Goal: Transaction & Acquisition: Purchase product/service

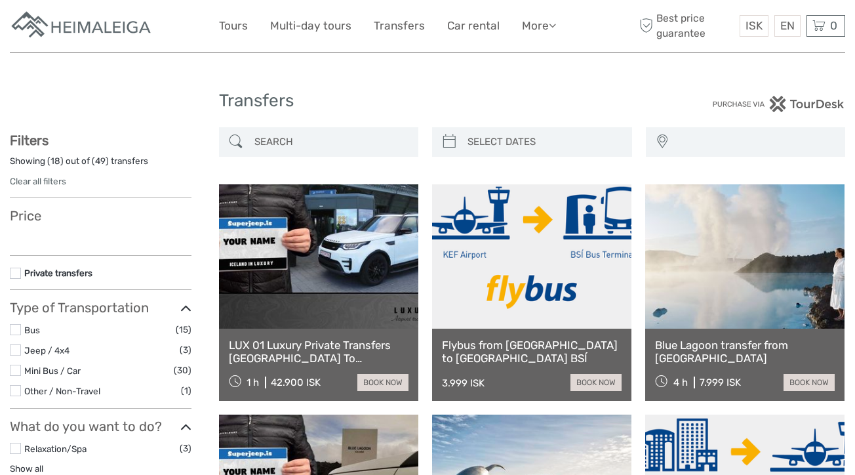
select select
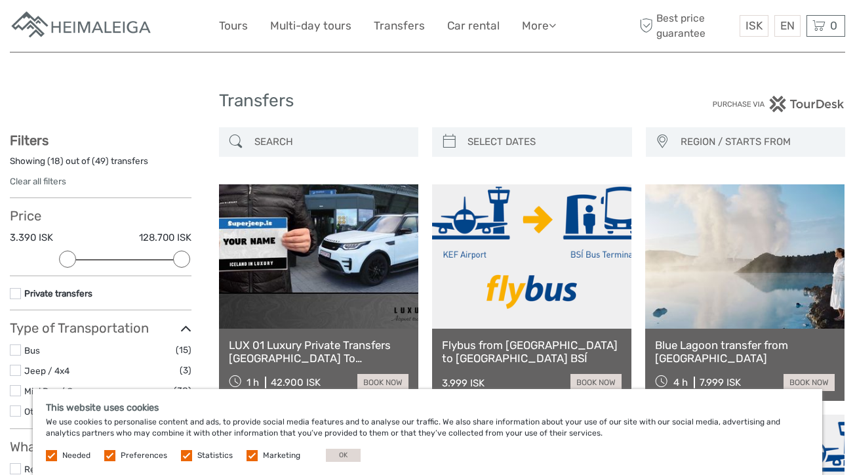
type input "07/09/2025"
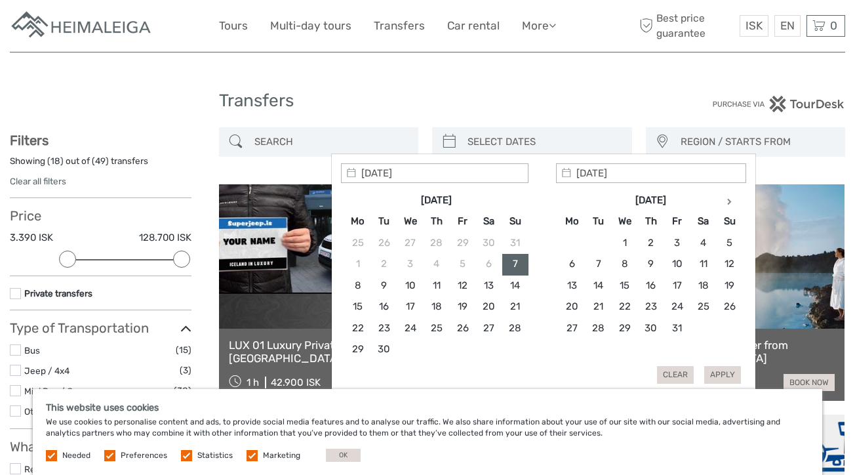
click at [534, 145] on input "search" at bounding box center [543, 141] width 163 height 23
type input "09/09/2025"
type input "13/09/2025"
type input "09/09/2025"
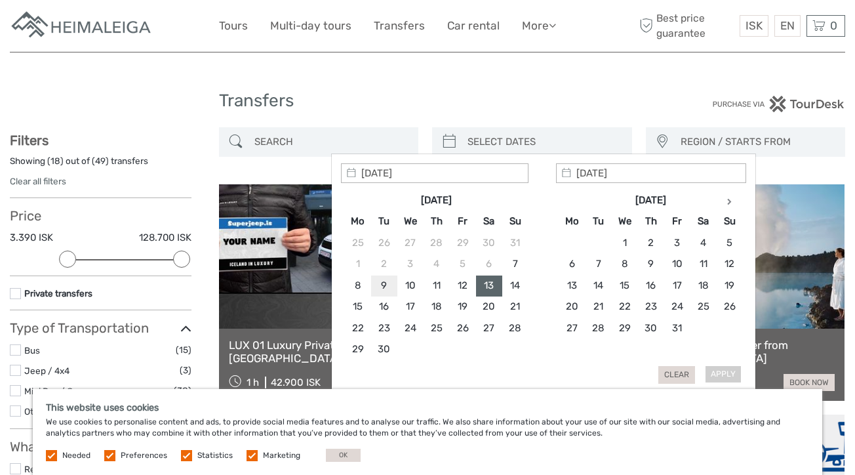
type input "09/09/2025"
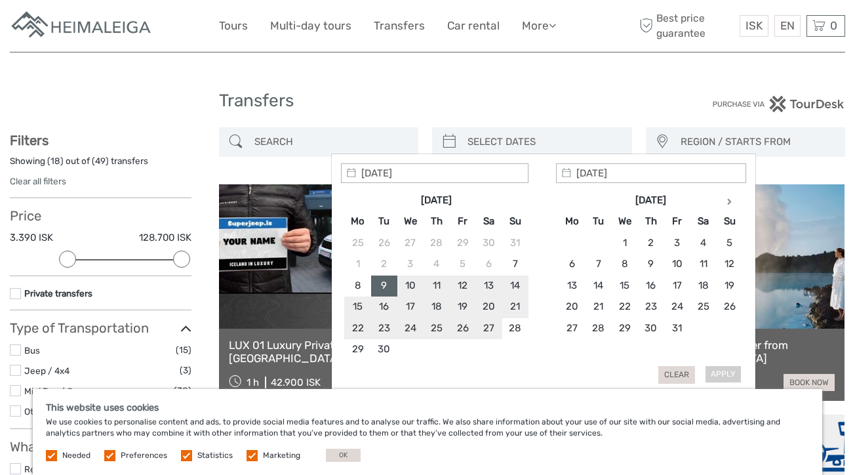
click at [564, 364] on div "Apply Clear" at bounding box center [543, 273] width 405 height 220
type input "01/10/2025"
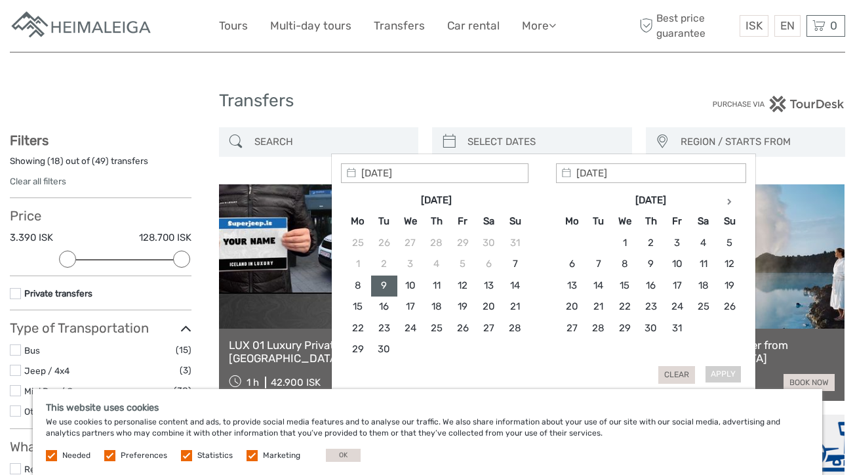
click at [629, 178] on input "01/10/2025" at bounding box center [651, 173] width 190 height 20
type input "14/09/2025"
type input "13/09/2025"
type input "09/09/2025"
click at [717, 376] on button "Apply" at bounding box center [722, 374] width 37 height 17
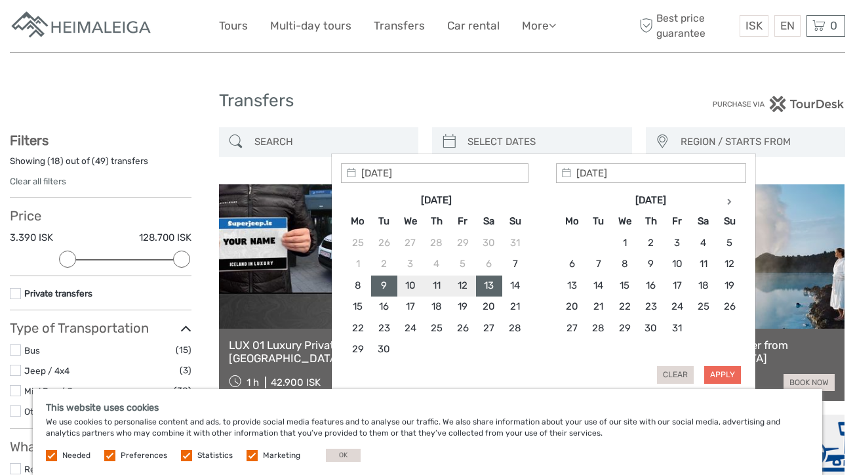
type input "09/09/2025 - 13/09/2025"
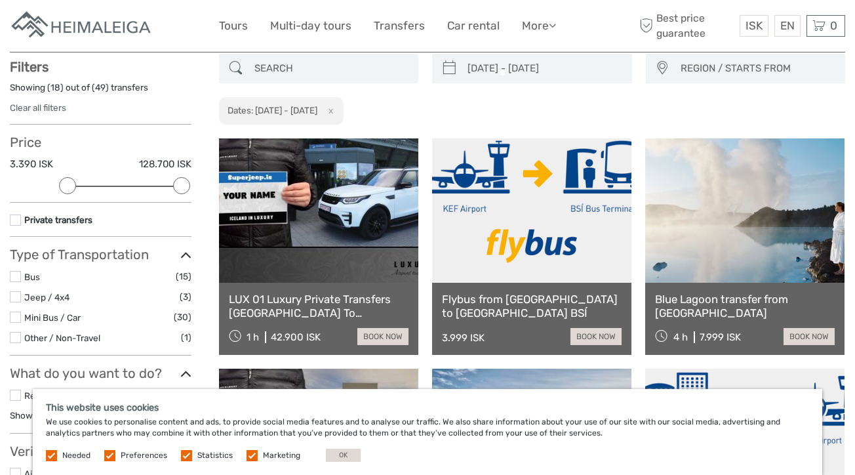
scroll to position [74, 0]
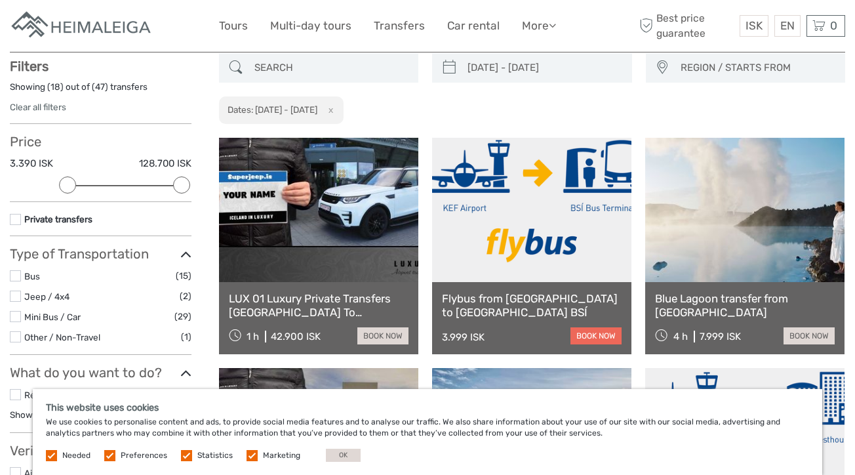
click at [592, 334] on link "book now" at bounding box center [595, 335] width 51 height 17
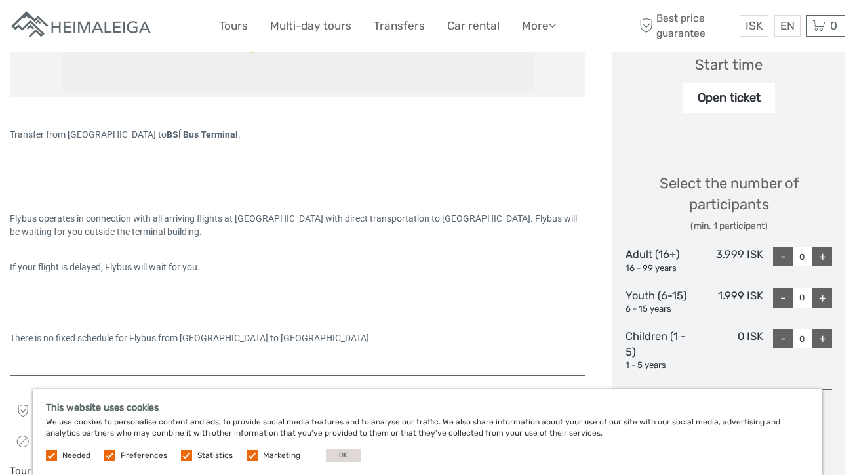
scroll to position [452, 0]
click at [823, 252] on div "+" at bounding box center [822, 256] width 20 height 20
type input "2"
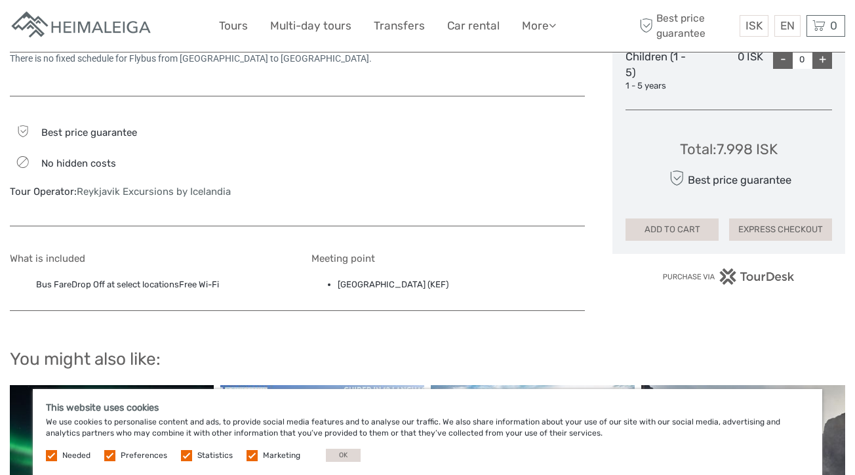
scroll to position [733, 0]
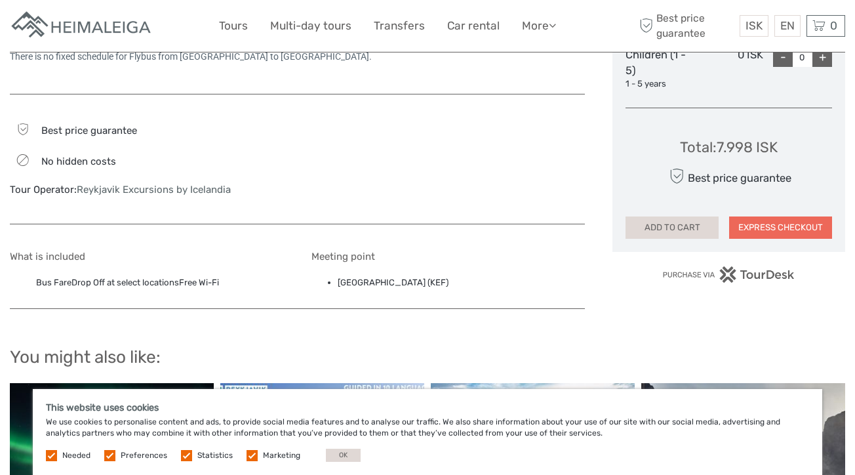
click at [783, 222] on button "EXPRESS CHECKOUT" at bounding box center [780, 227] width 103 height 22
click at [662, 221] on button "ADD TO CART" at bounding box center [671, 227] width 93 height 22
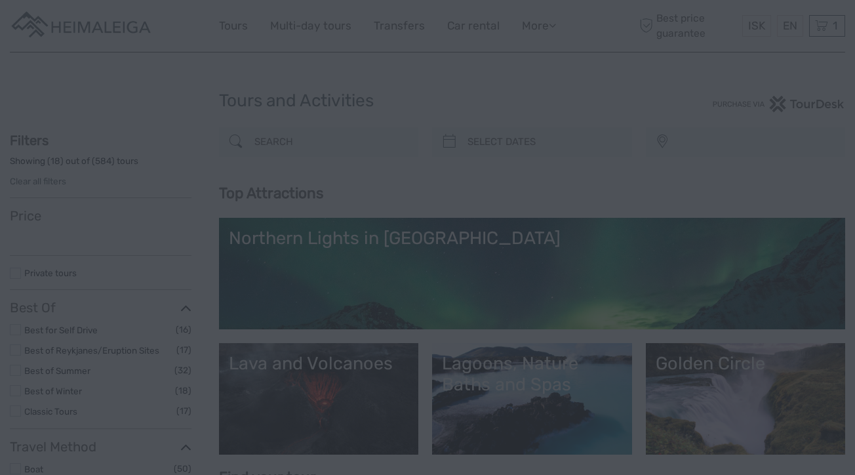
select select
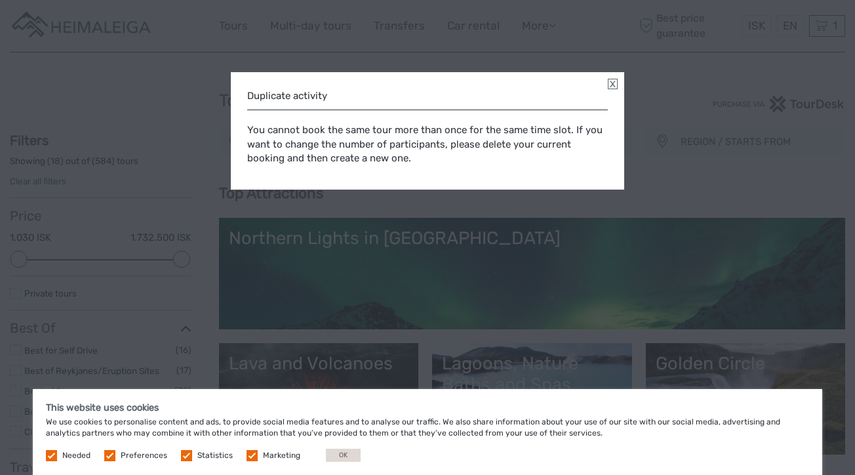
click at [612, 85] on link at bounding box center [613, 84] width 10 height 10
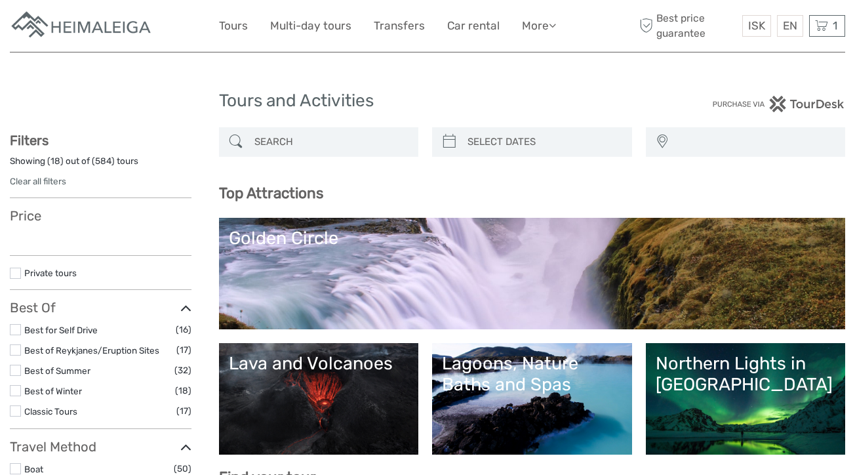
select select
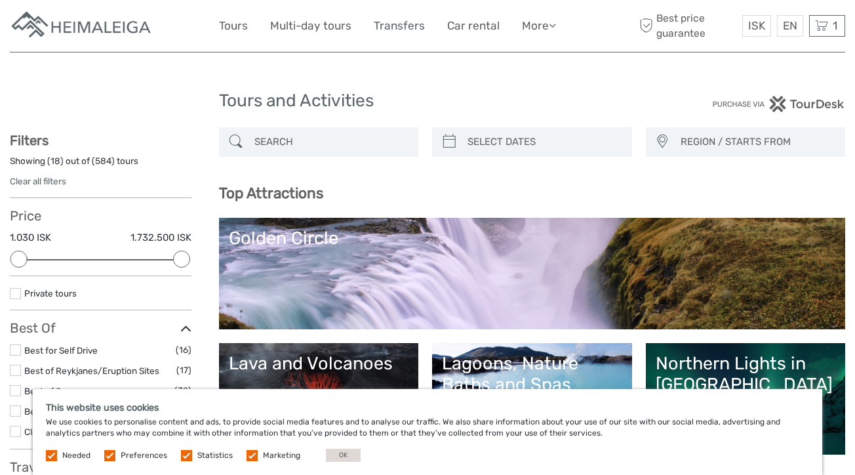
click at [409, 27] on link "Transfers" at bounding box center [399, 25] width 51 height 19
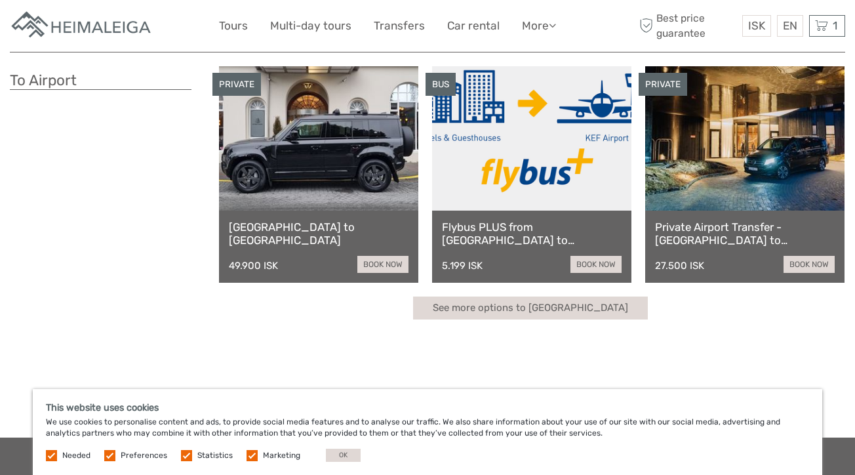
scroll to position [351, 0]
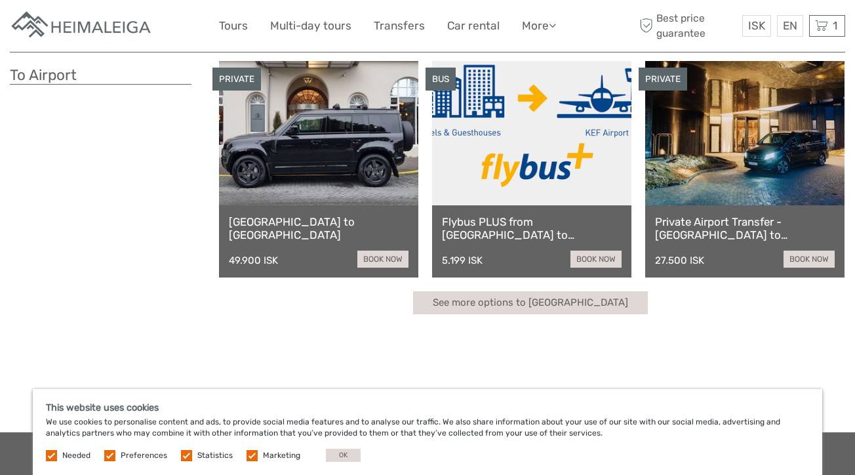
click at [568, 198] on link at bounding box center [531, 133] width 199 height 144
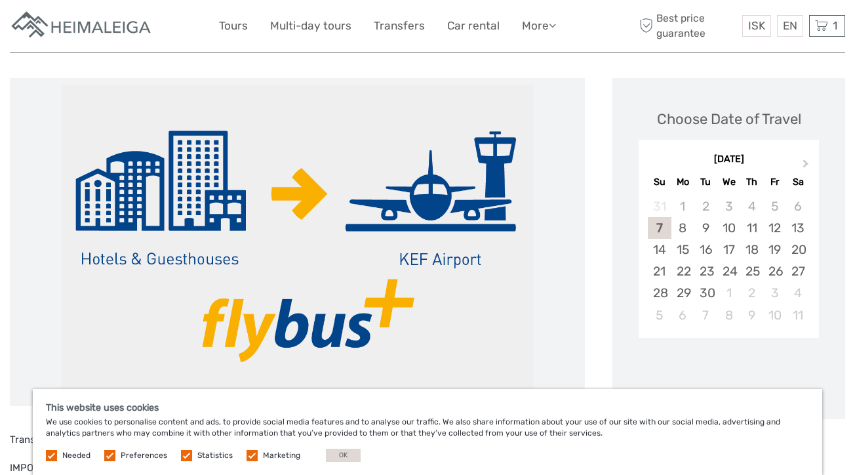
scroll to position [152, 0]
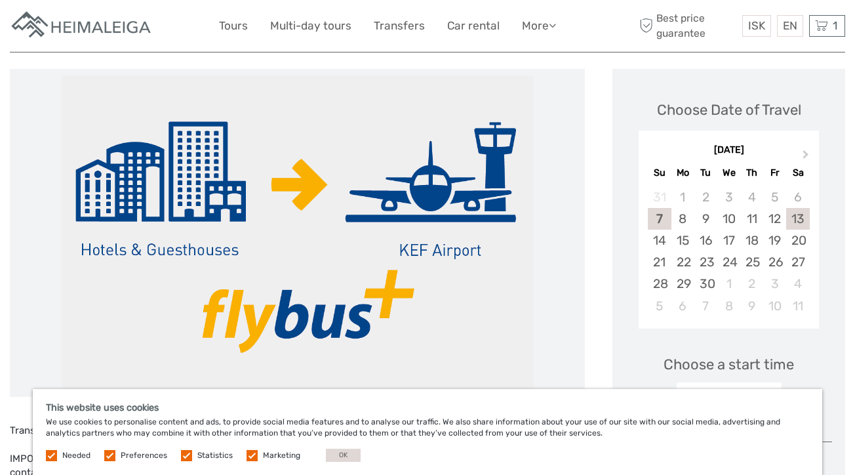
click at [801, 213] on div "13" at bounding box center [797, 219] width 23 height 22
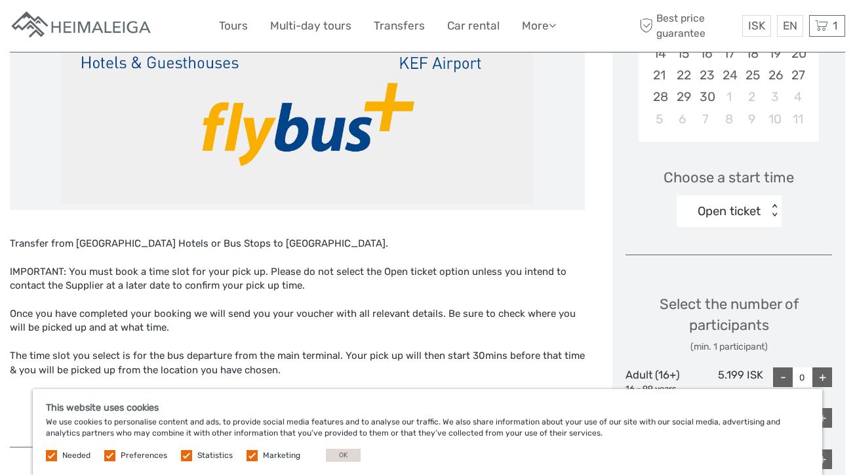
scroll to position [344, 0]
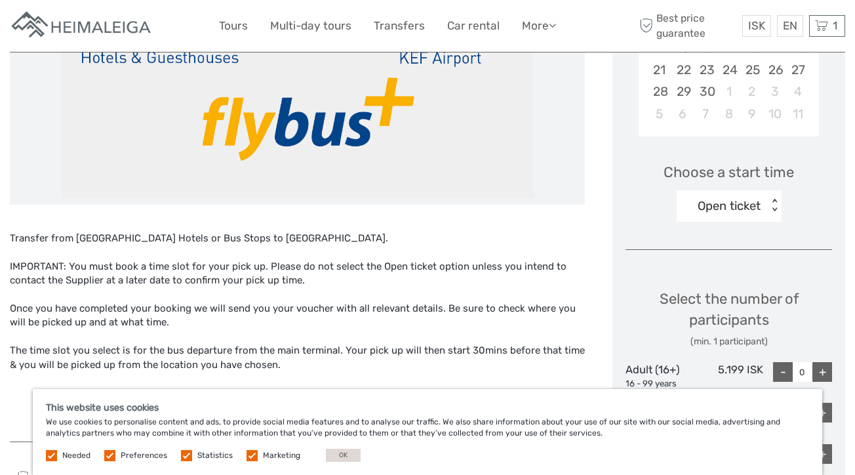
click at [762, 204] on div "Open ticket" at bounding box center [722, 206] width 91 height 20
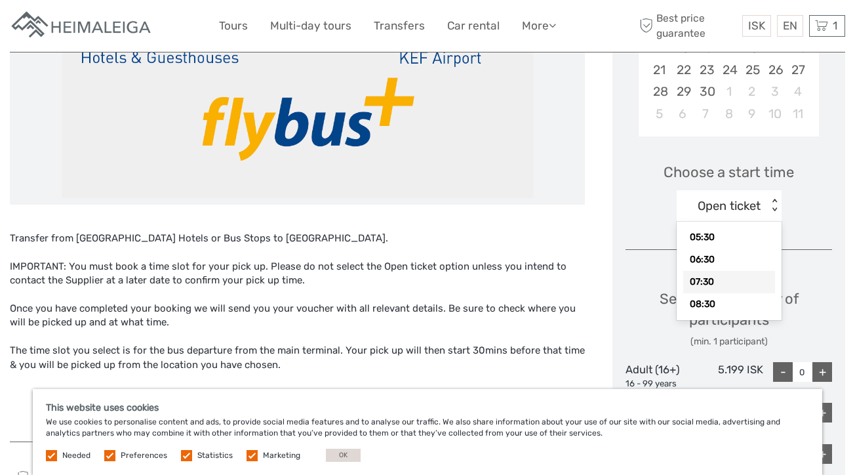
scroll to position [77, 0]
click at [733, 270] on div "07:30" at bounding box center [729, 279] width 92 height 22
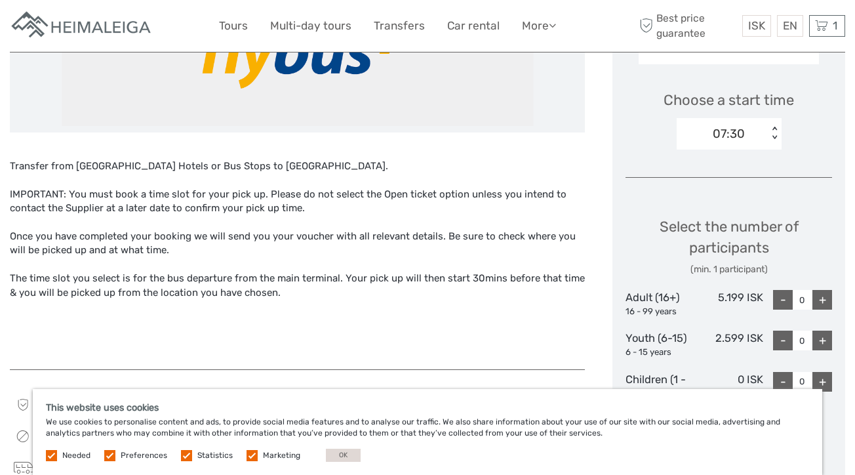
scroll to position [423, 0]
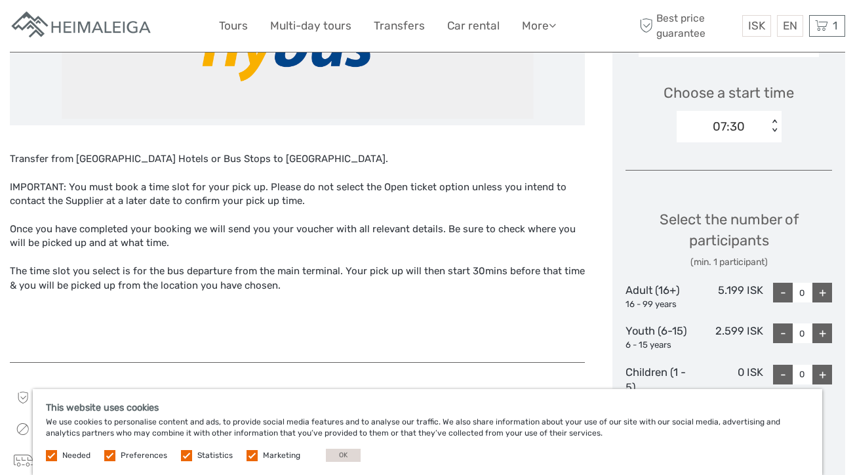
click at [821, 290] on div "+" at bounding box center [822, 293] width 20 height 20
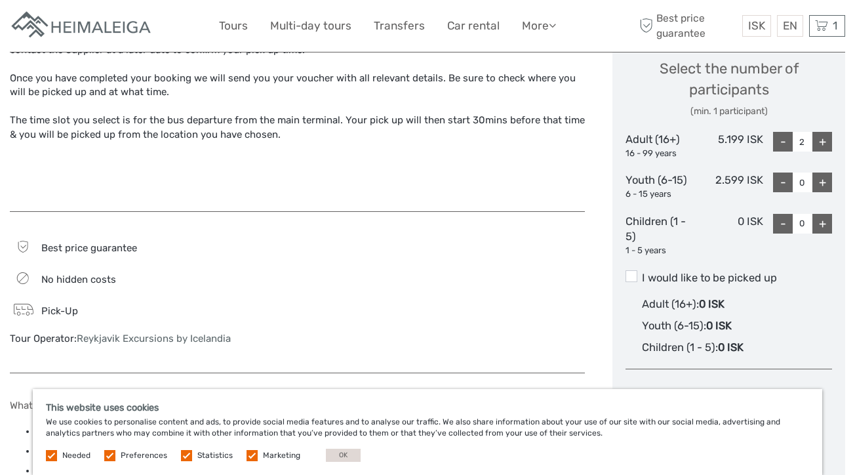
scroll to position [571, 0]
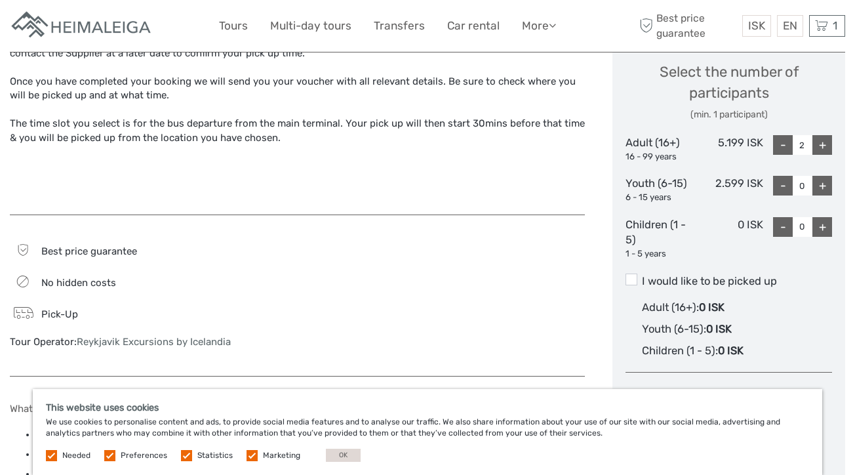
click at [780, 146] on div "-" at bounding box center [783, 145] width 20 height 20
type input "0"
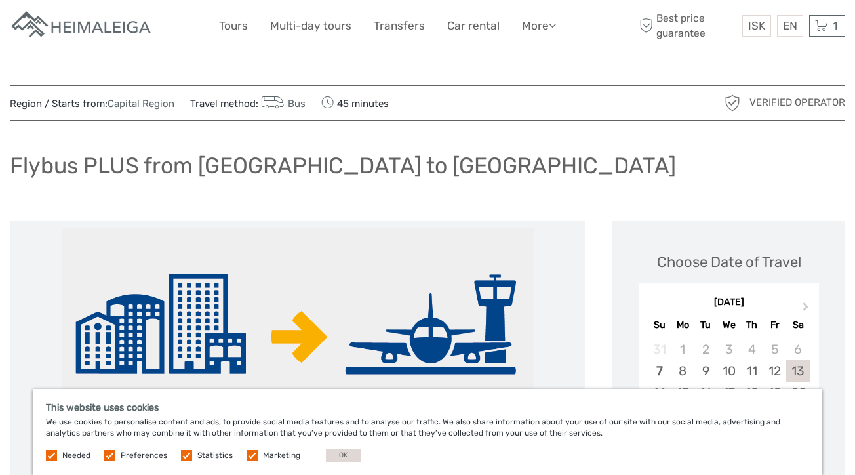
scroll to position [0, 0]
click at [816, 26] on icon at bounding box center [821, 26] width 13 height 16
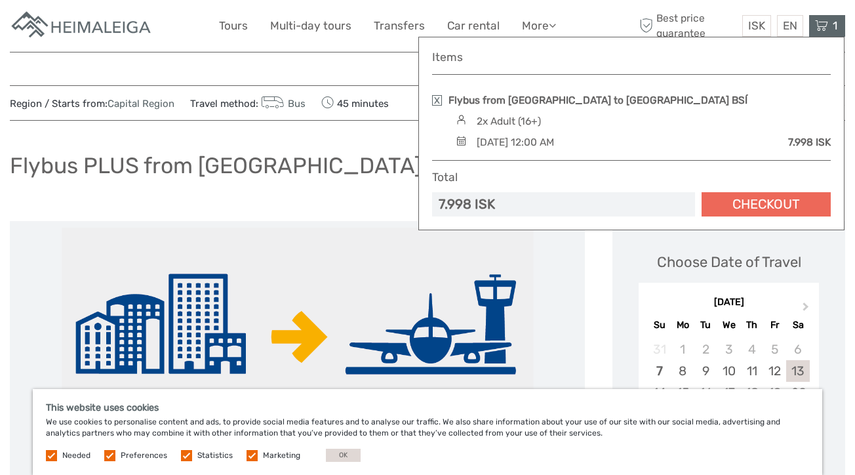
click at [762, 206] on link "Checkout" at bounding box center [765, 204] width 129 height 24
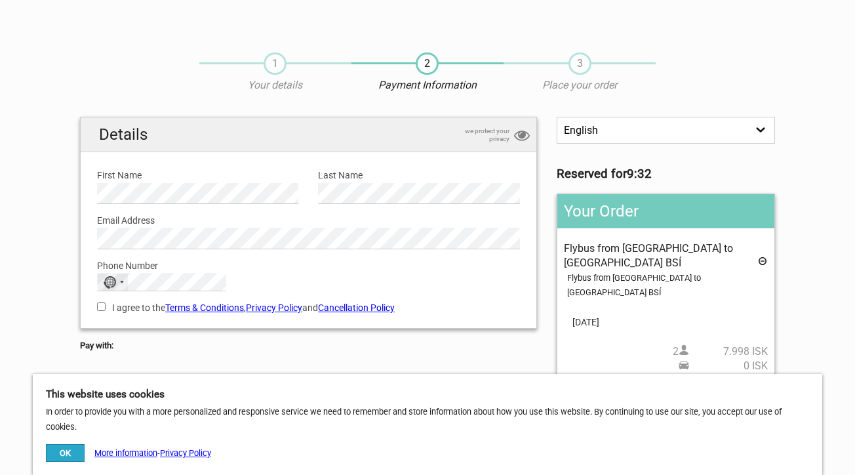
click at [118, 279] on div "No country selected" at bounding box center [113, 281] width 30 height 17
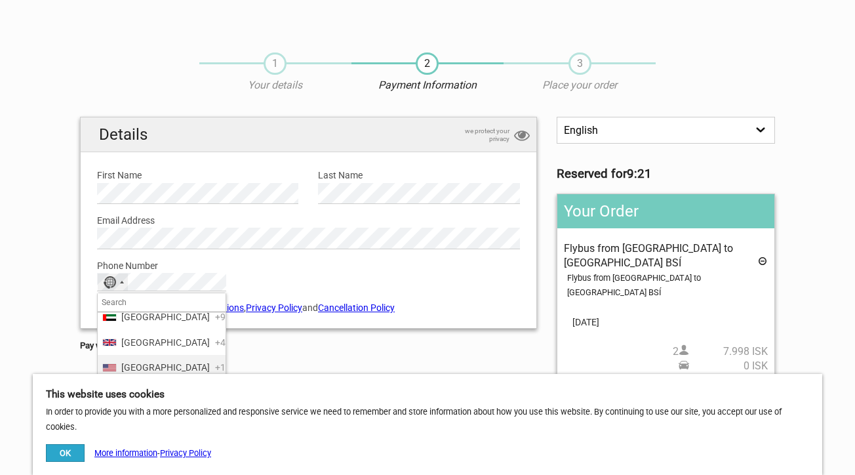
scroll to position [5983, 0]
click at [129, 356] on span "[GEOGRAPHIC_DATA]" at bounding box center [165, 363] width 88 height 14
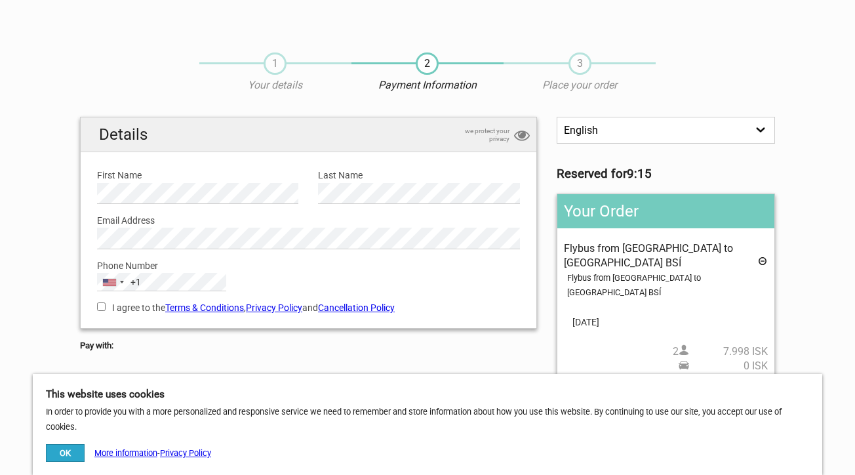
click at [100, 304] on input "I agree to the Terms & Conditions , Privacy Policy and Cancellation Policy" at bounding box center [101, 306] width 9 height 9
checkbox input "true"
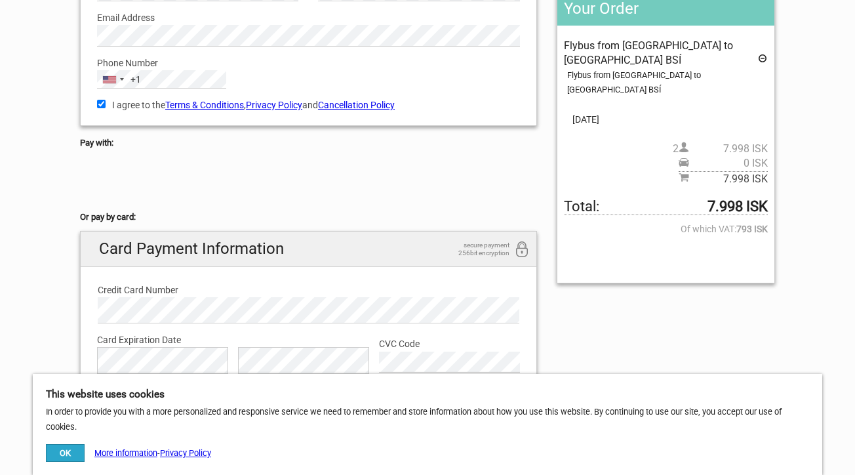
scroll to position [193, 0]
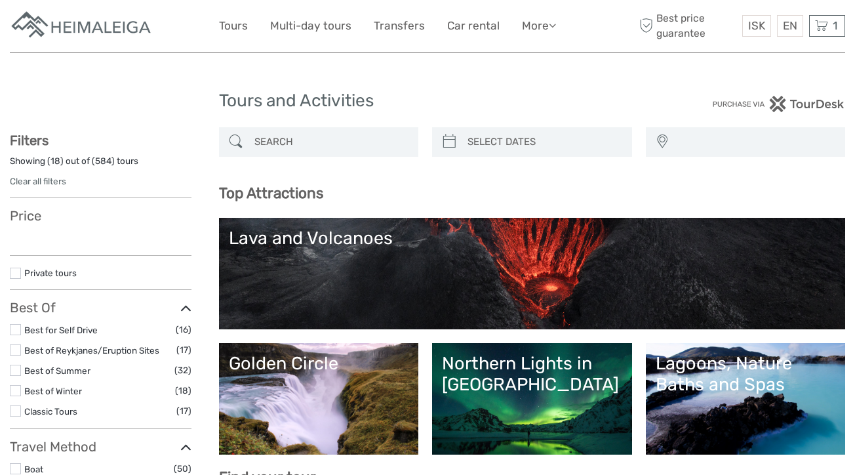
select select
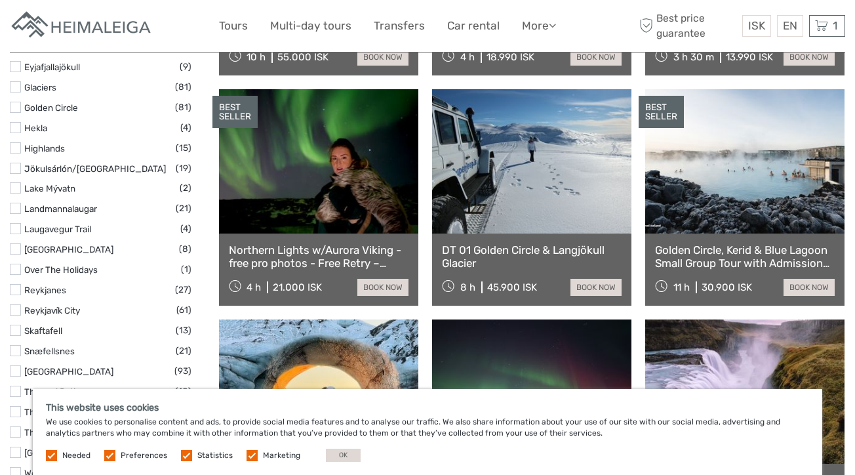
scroll to position [648, 0]
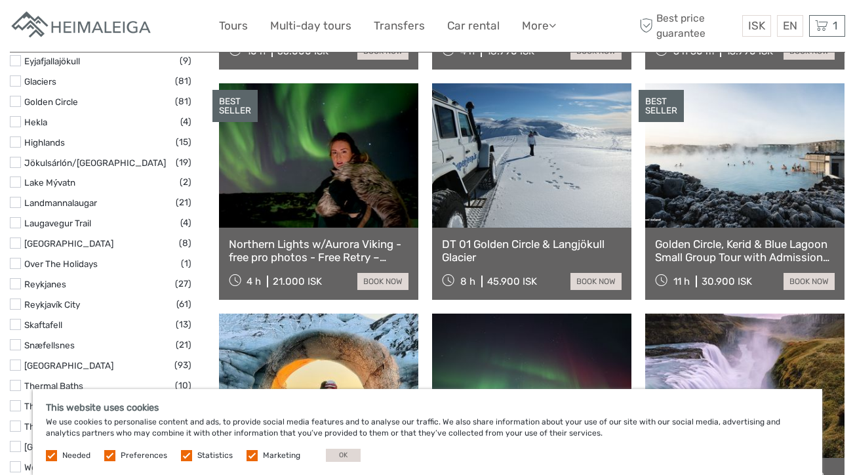
click at [471, 241] on link "DT 01 Golden Circle & Langjökull Glacier" at bounding box center [532, 250] width 180 height 27
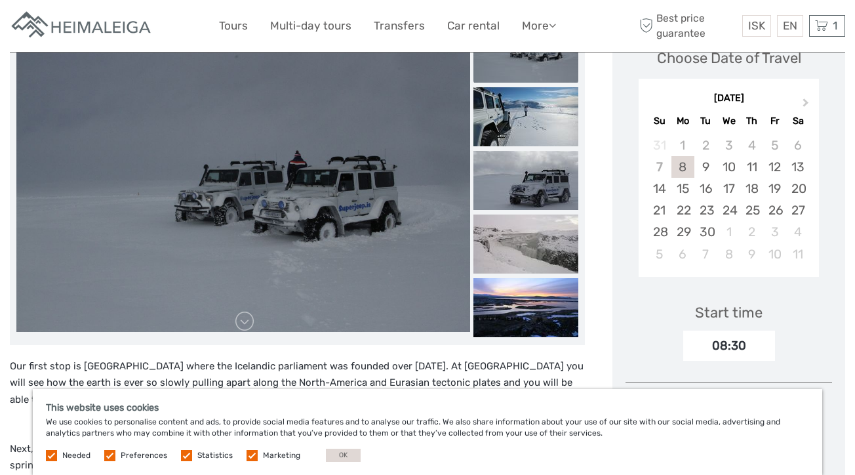
scroll to position [206, 0]
